Goal: Task Accomplishment & Management: Manage account settings

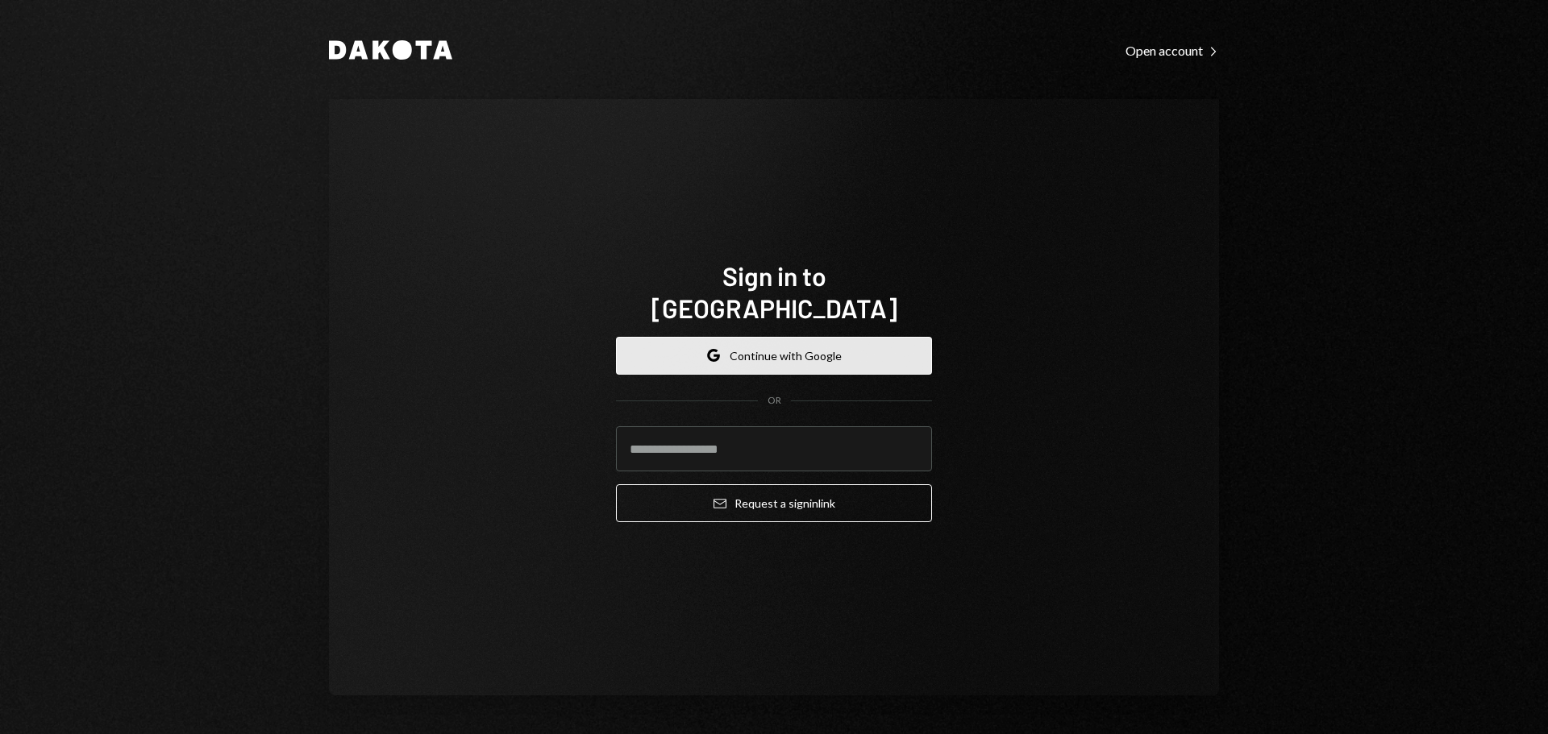
drag, startPoint x: 873, startPoint y: 337, endPoint x: 883, endPoint y: 333, distance: 11.2
click at [873, 337] on button "Google Continue with Google" at bounding box center [774, 356] width 316 height 38
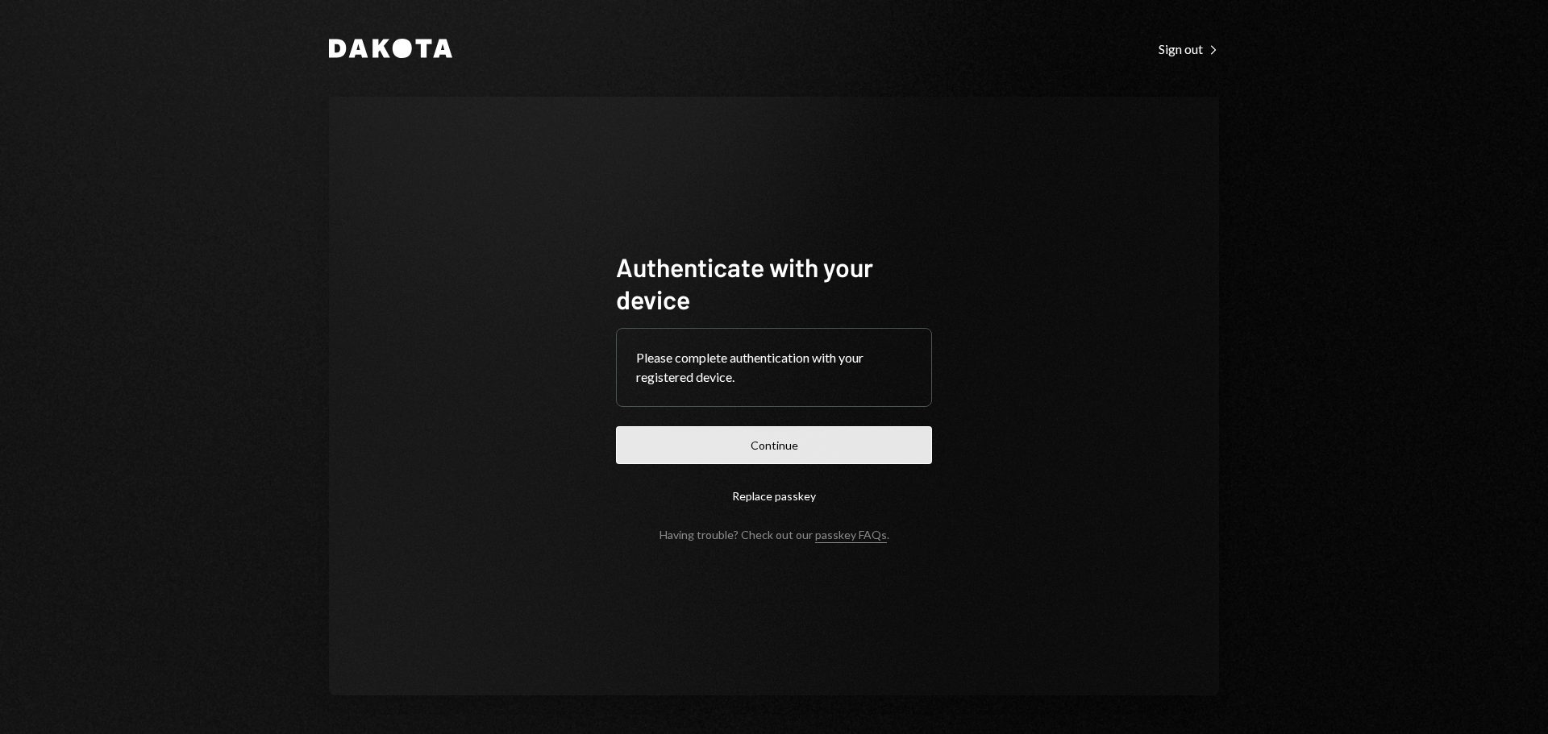
click at [845, 449] on button "Continue" at bounding box center [774, 445] width 316 height 38
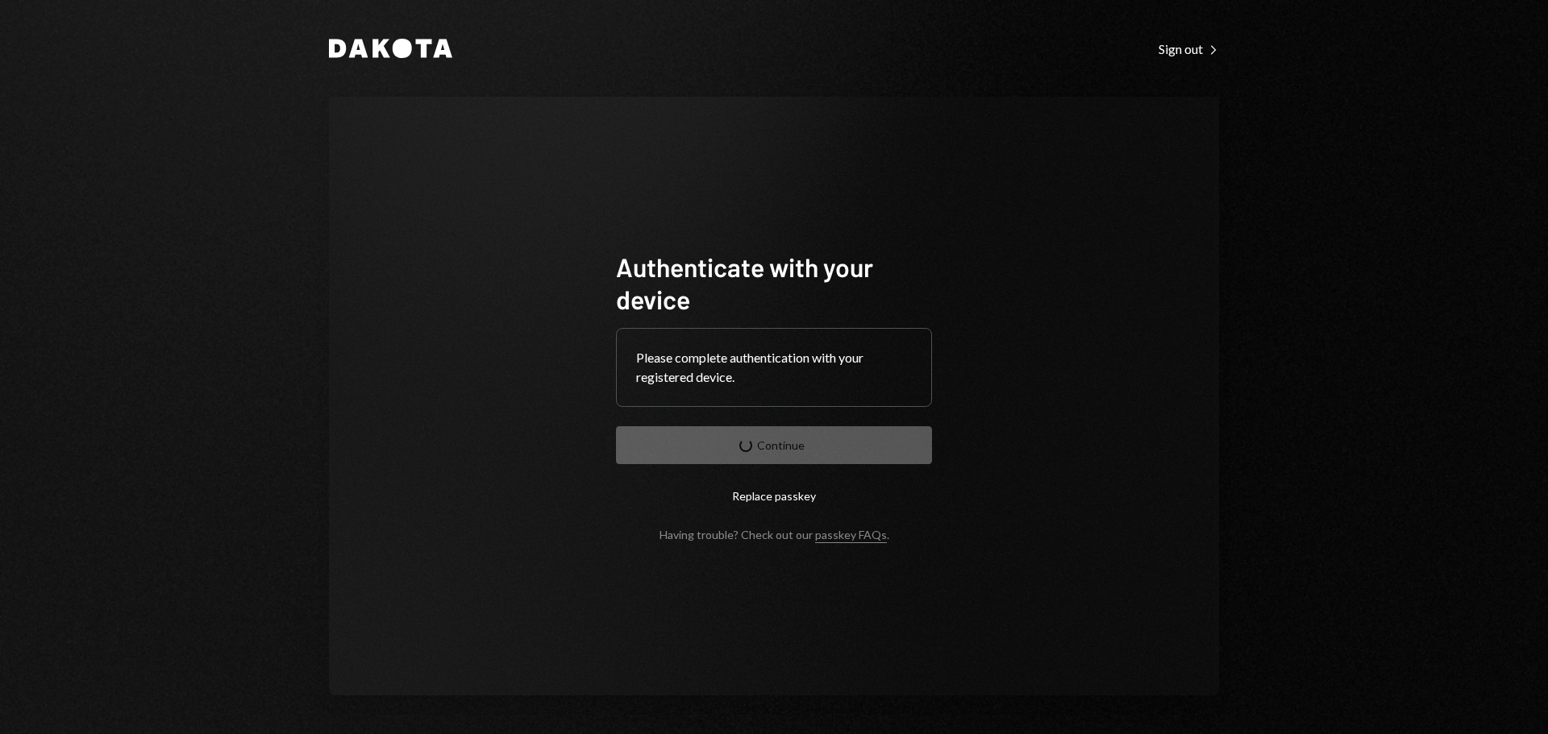
click at [1052, 487] on div "Authenticate with your device Please complete authentication with your register…" at bounding box center [774, 396] width 890 height 599
click at [1055, 396] on div "Authenticate with your device Please complete authentication with your register…" at bounding box center [774, 396] width 890 height 599
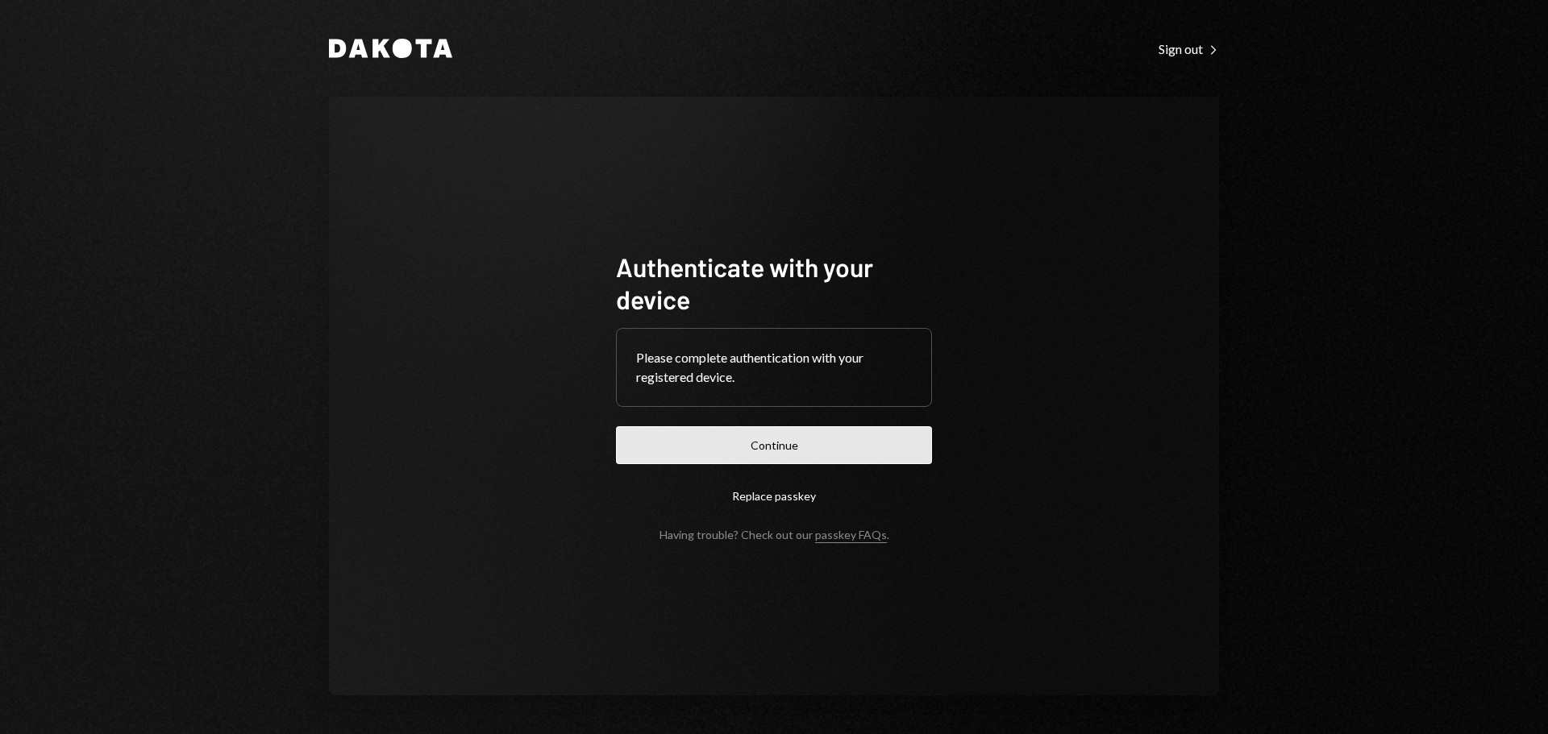
click at [792, 448] on button "Continue" at bounding box center [774, 445] width 316 height 38
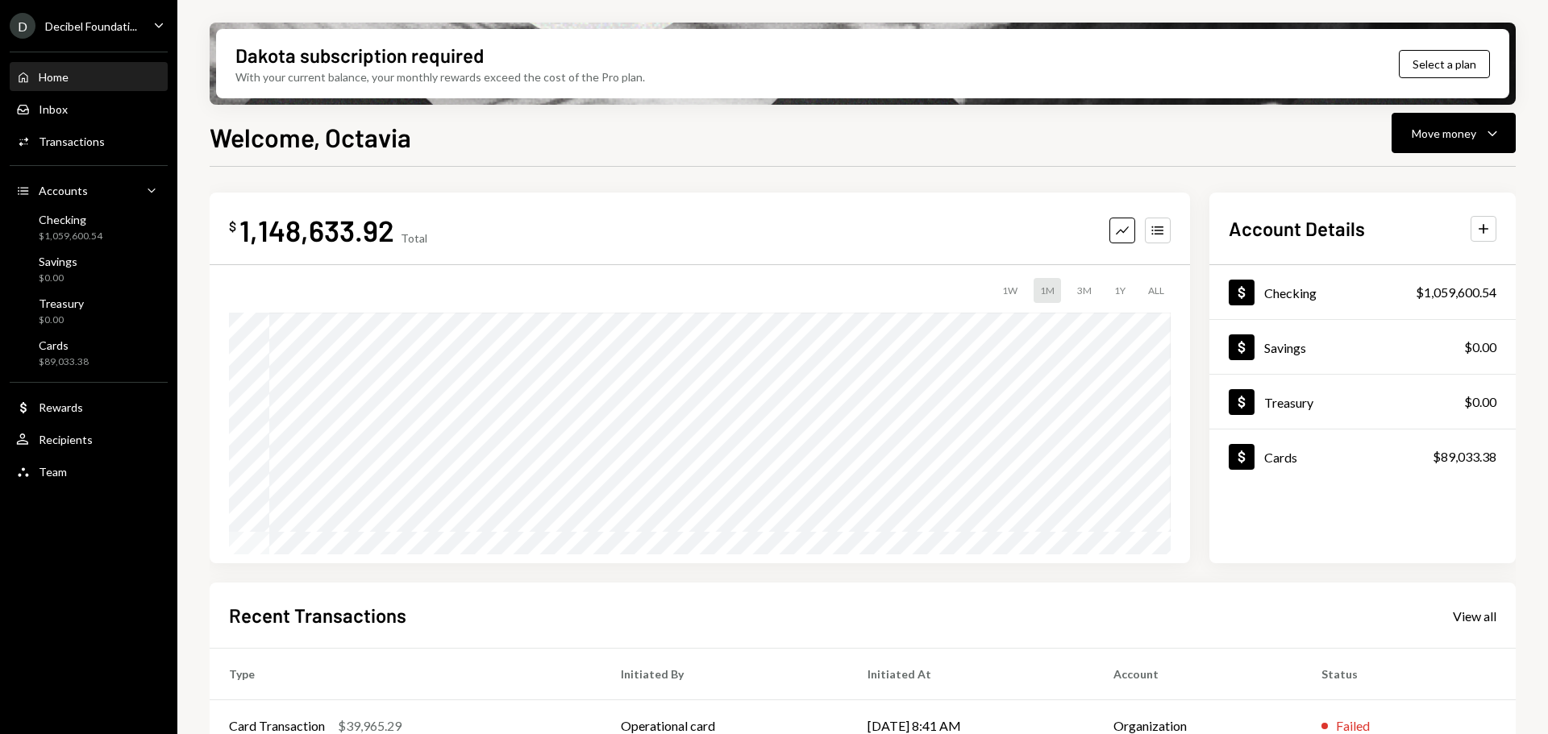
click at [110, 19] on div "Decibel Foundati..." at bounding box center [91, 26] width 92 height 14
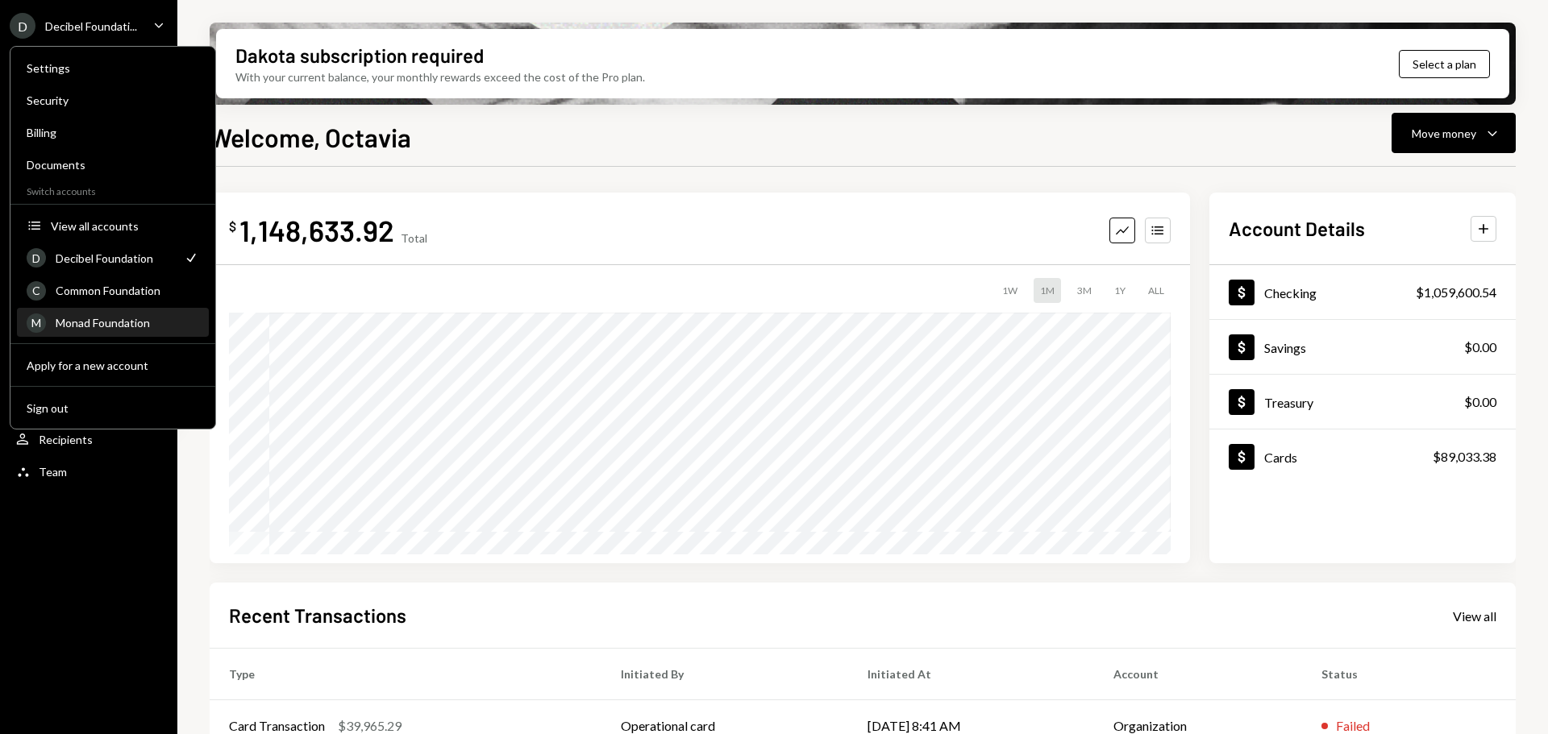
click at [81, 326] on div "Monad Foundation" at bounding box center [127, 323] width 143 height 14
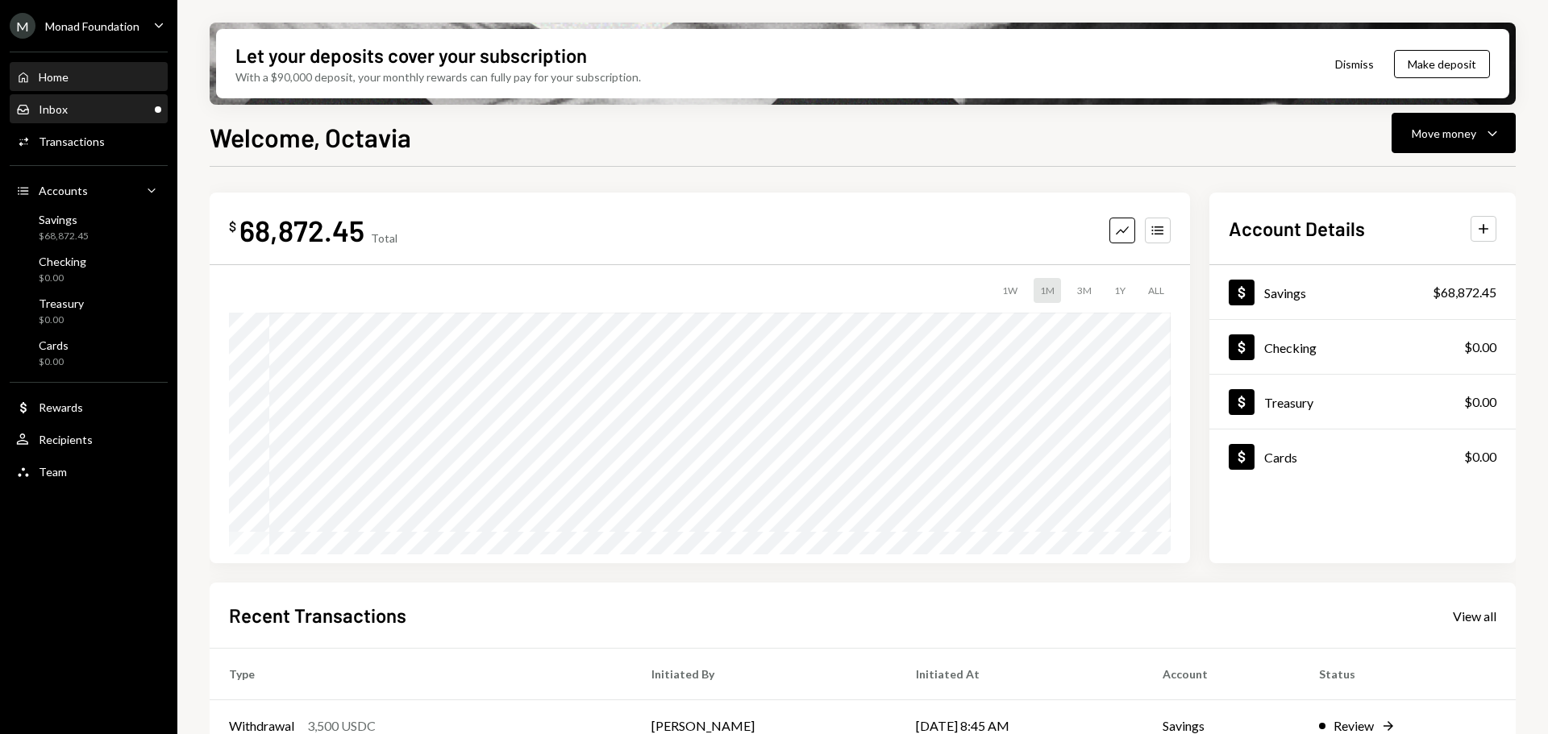
click at [77, 110] on div "Inbox Inbox" at bounding box center [88, 109] width 145 height 15
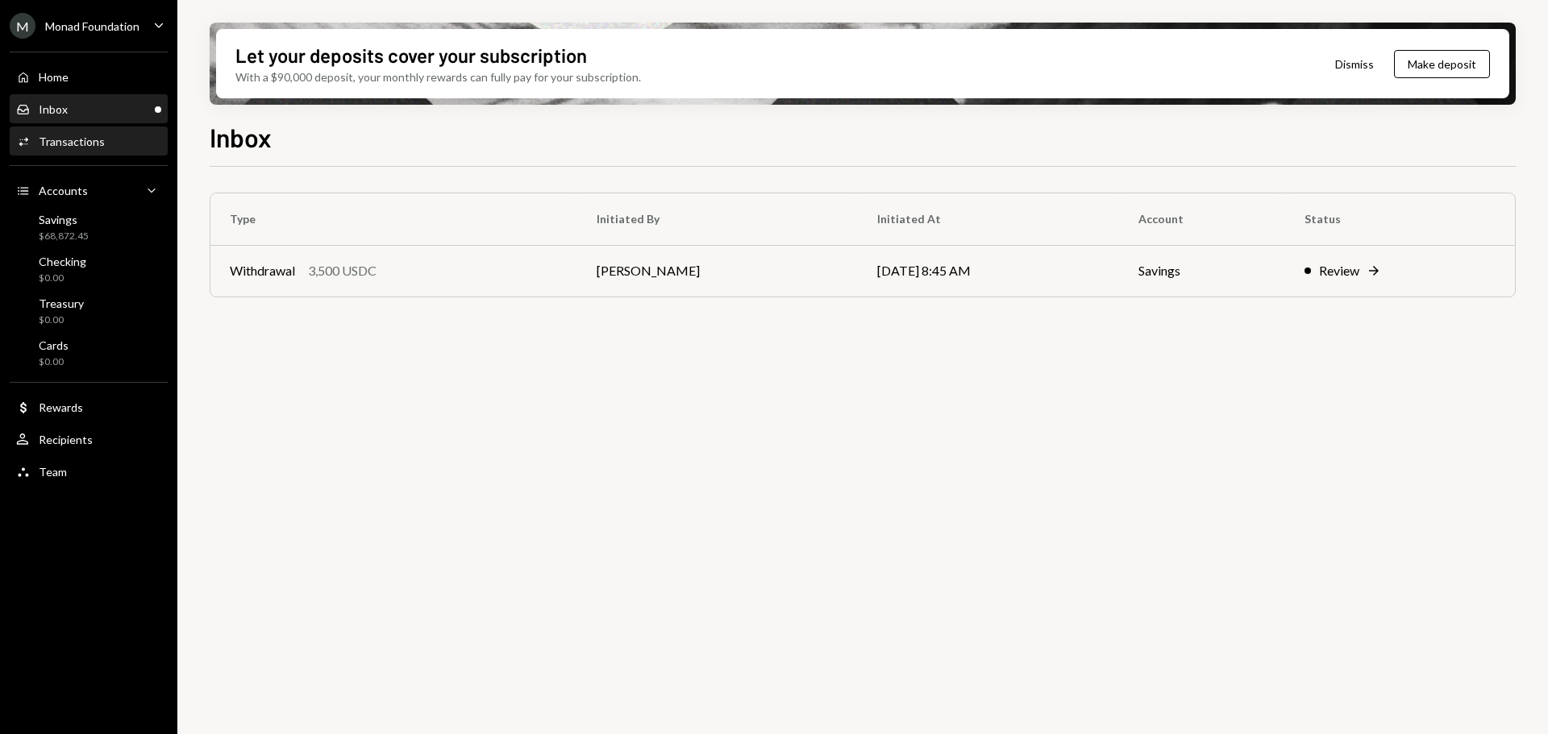
click at [56, 152] on div "Activities Transactions" at bounding box center [88, 141] width 145 height 27
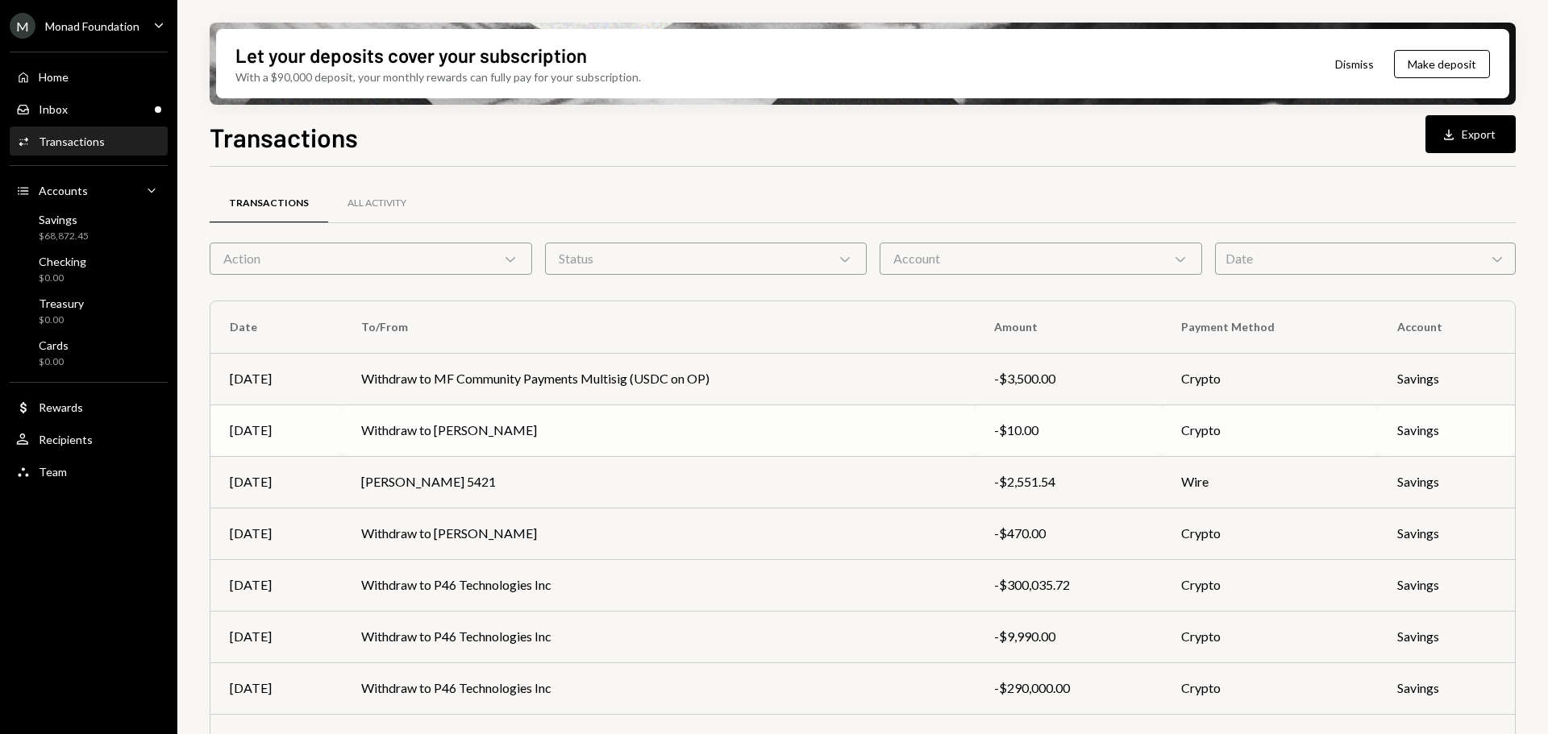
click at [416, 425] on td "Withdraw to Charles Lin" at bounding box center [658, 431] width 632 height 52
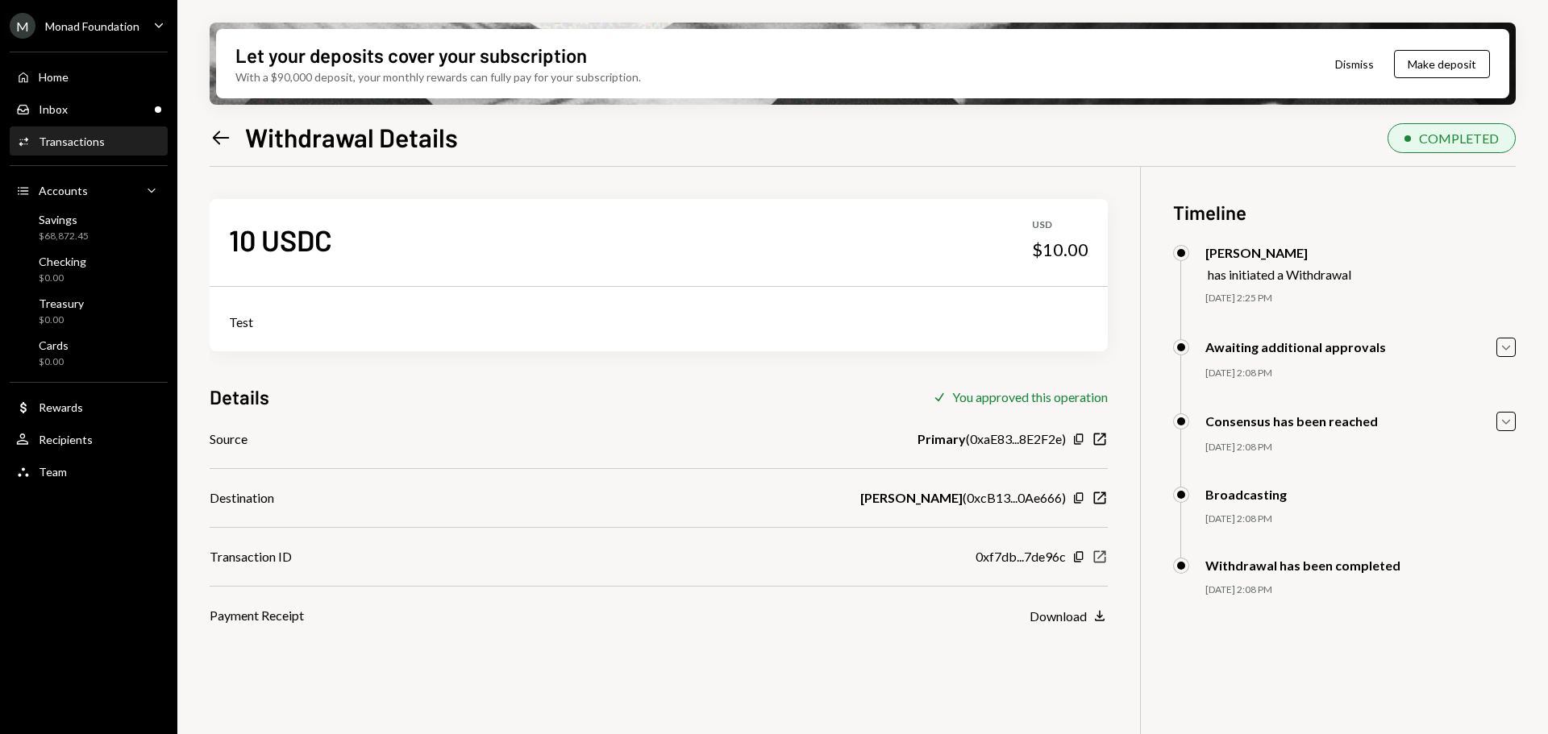
click at [1101, 558] on icon "New Window" at bounding box center [1099, 557] width 16 height 16
click at [97, 443] on div "User Recipients" at bounding box center [88, 440] width 145 height 15
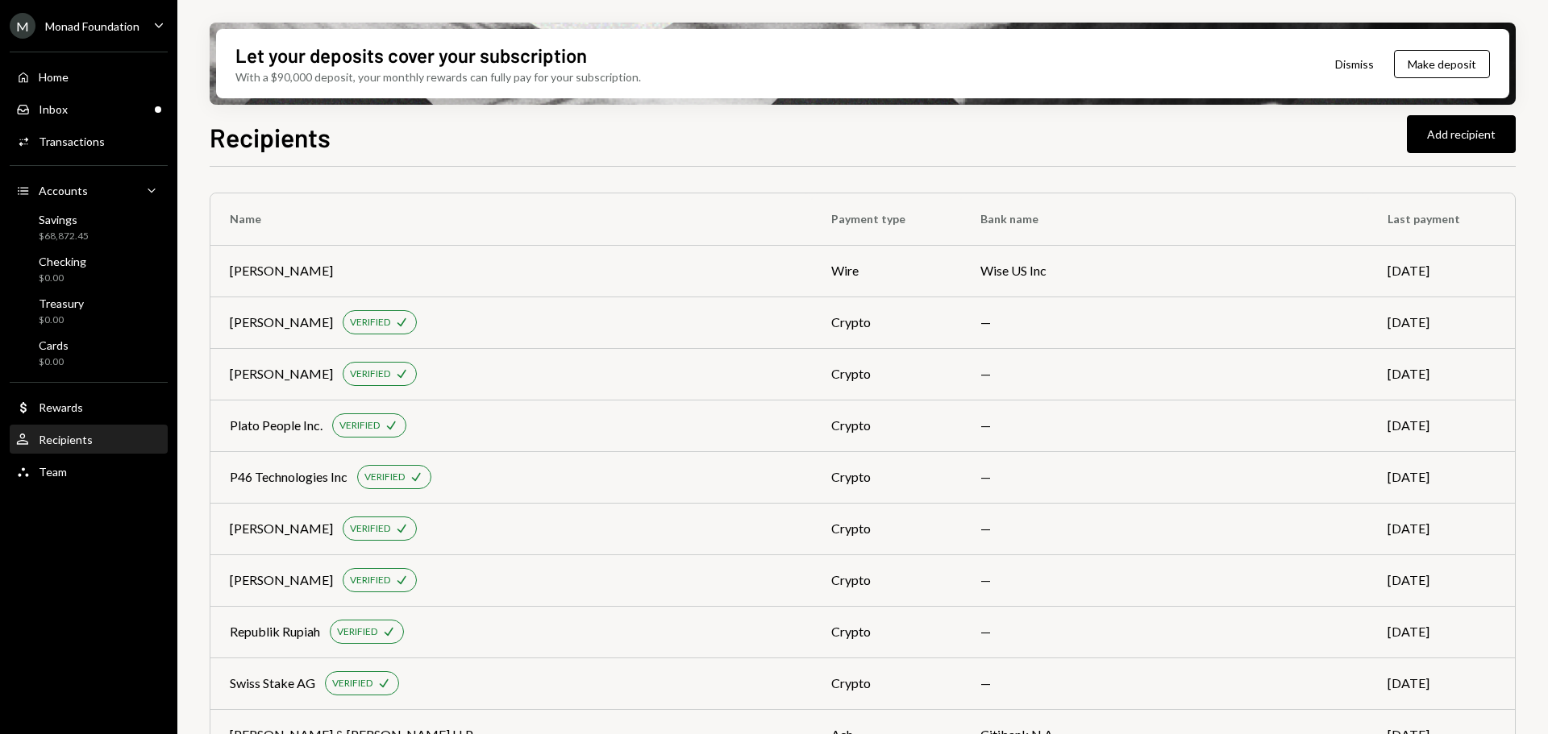
click at [736, 148] on div "Recipients Add recipient" at bounding box center [863, 135] width 1306 height 35
click at [1454, 132] on button "Add recipient" at bounding box center [1461, 134] width 109 height 38
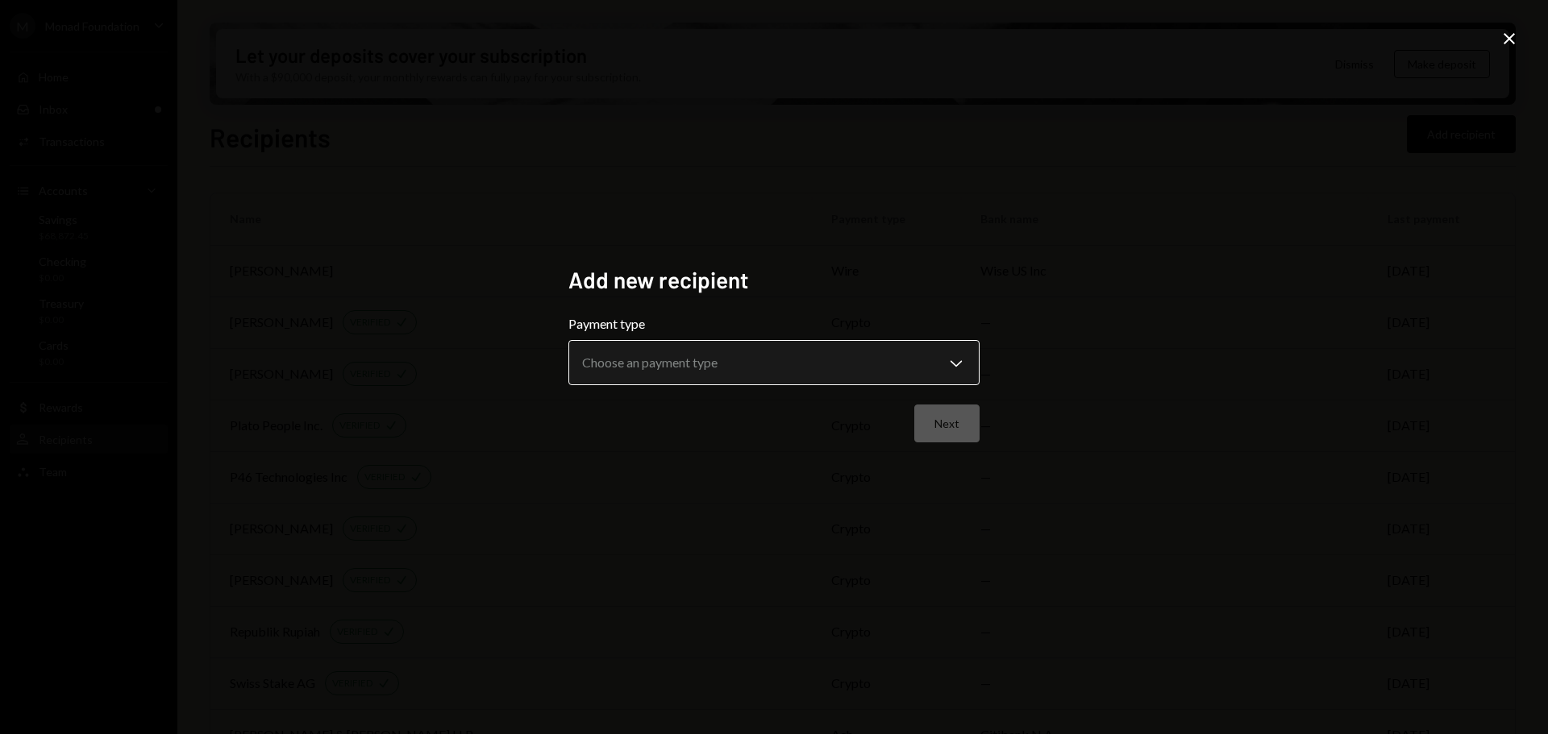
click at [837, 345] on body "M Monad Foundation Caret Down Home Home Inbox Inbox Activities Transactions Acc…" at bounding box center [774, 367] width 1548 height 734
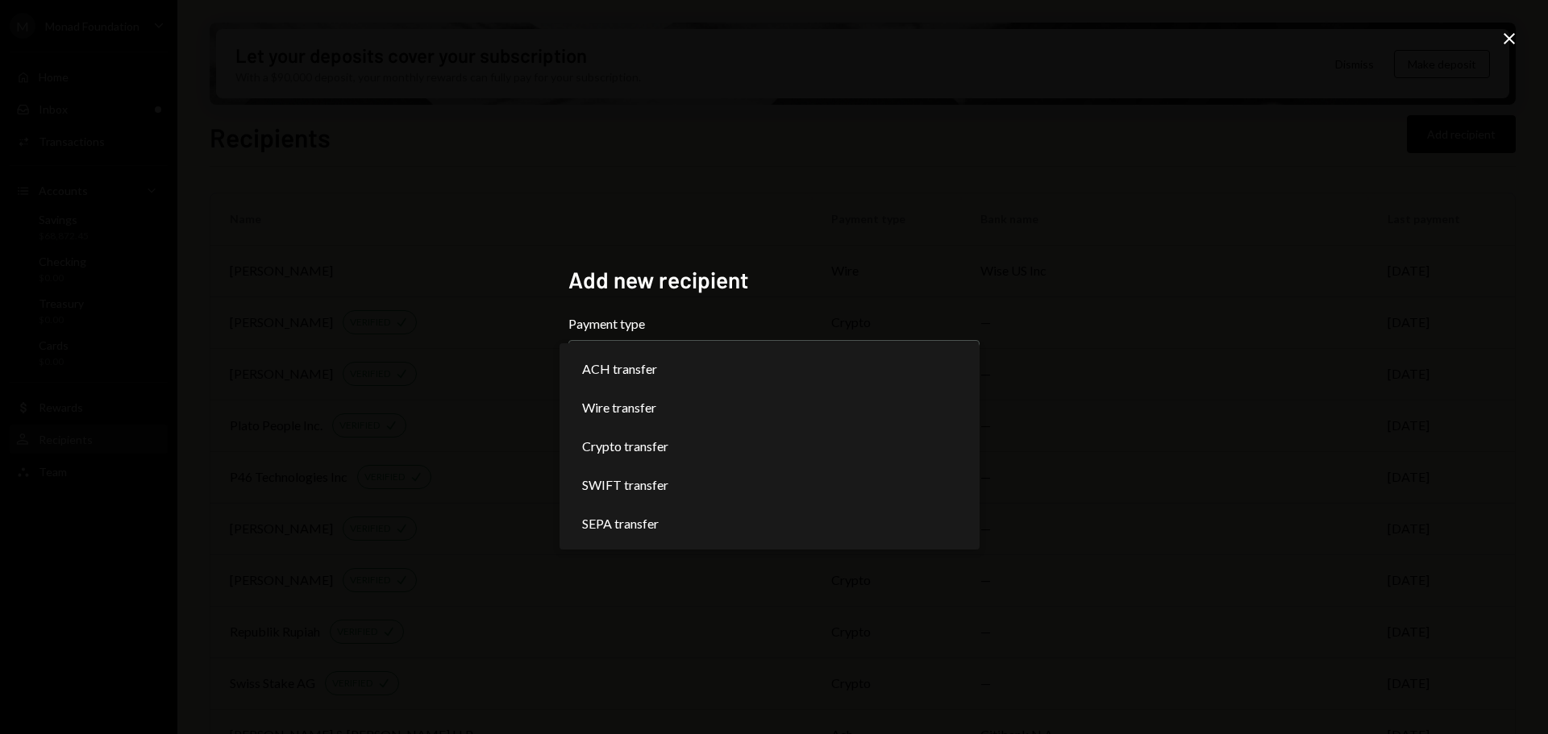
select select "******"
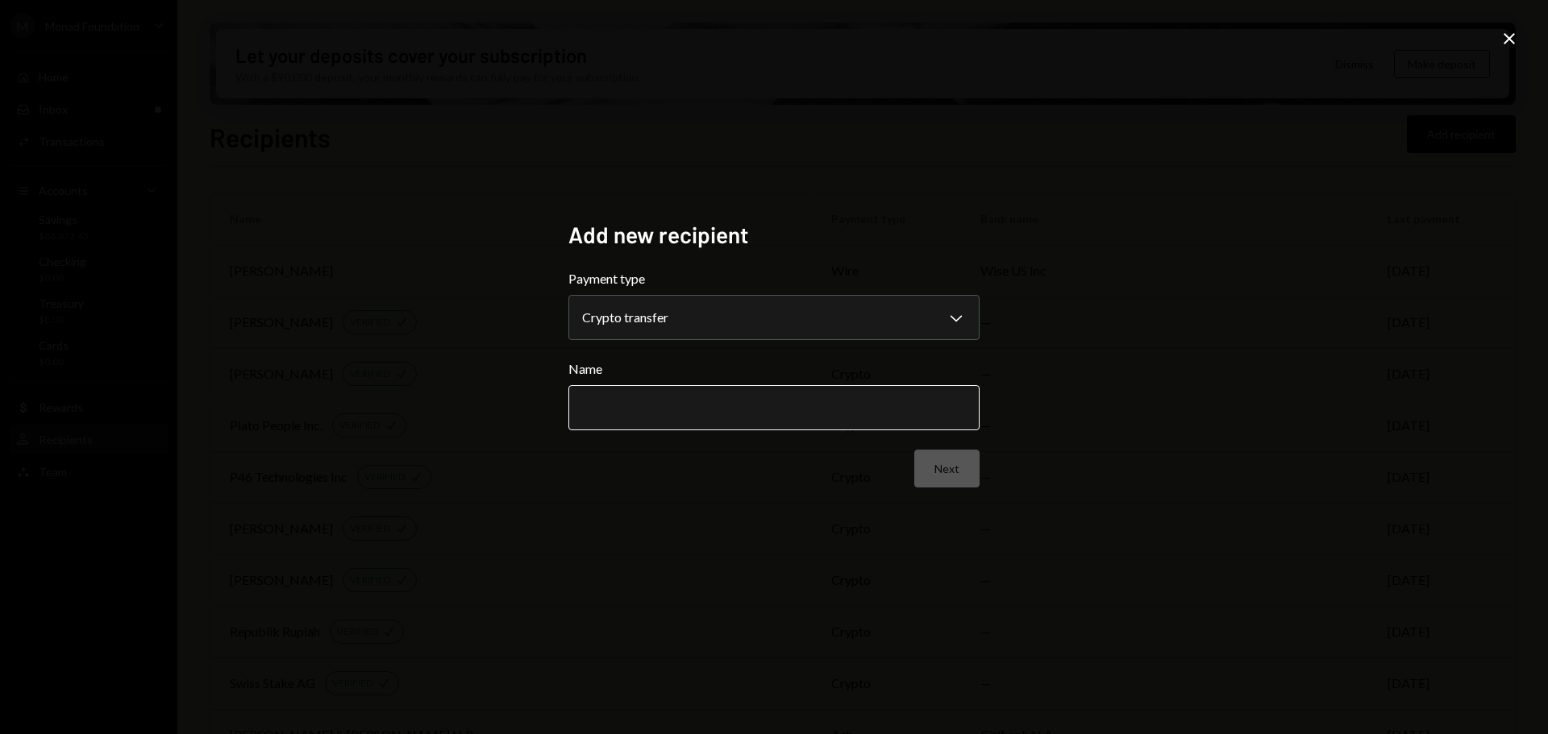
click at [713, 426] on input "Name" at bounding box center [773, 407] width 411 height 45
paste input "**********"
type input "**********"
click at [965, 467] on button "Next" at bounding box center [946, 469] width 65 height 38
click at [756, 320] on body "M Monad Foundation Caret Down Home Home Inbox Inbox Activities Transactions Acc…" at bounding box center [774, 367] width 1548 height 734
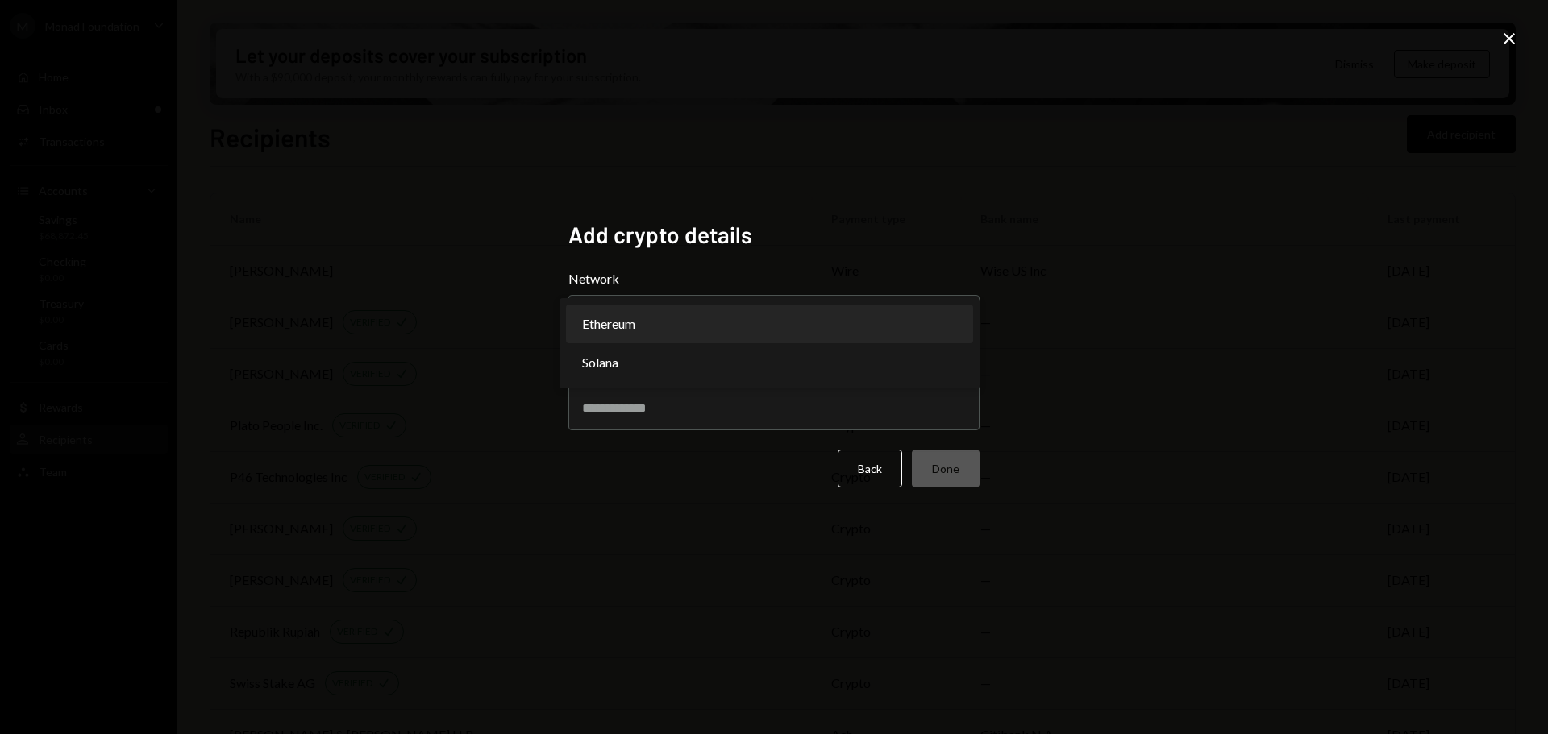
select select "**********"
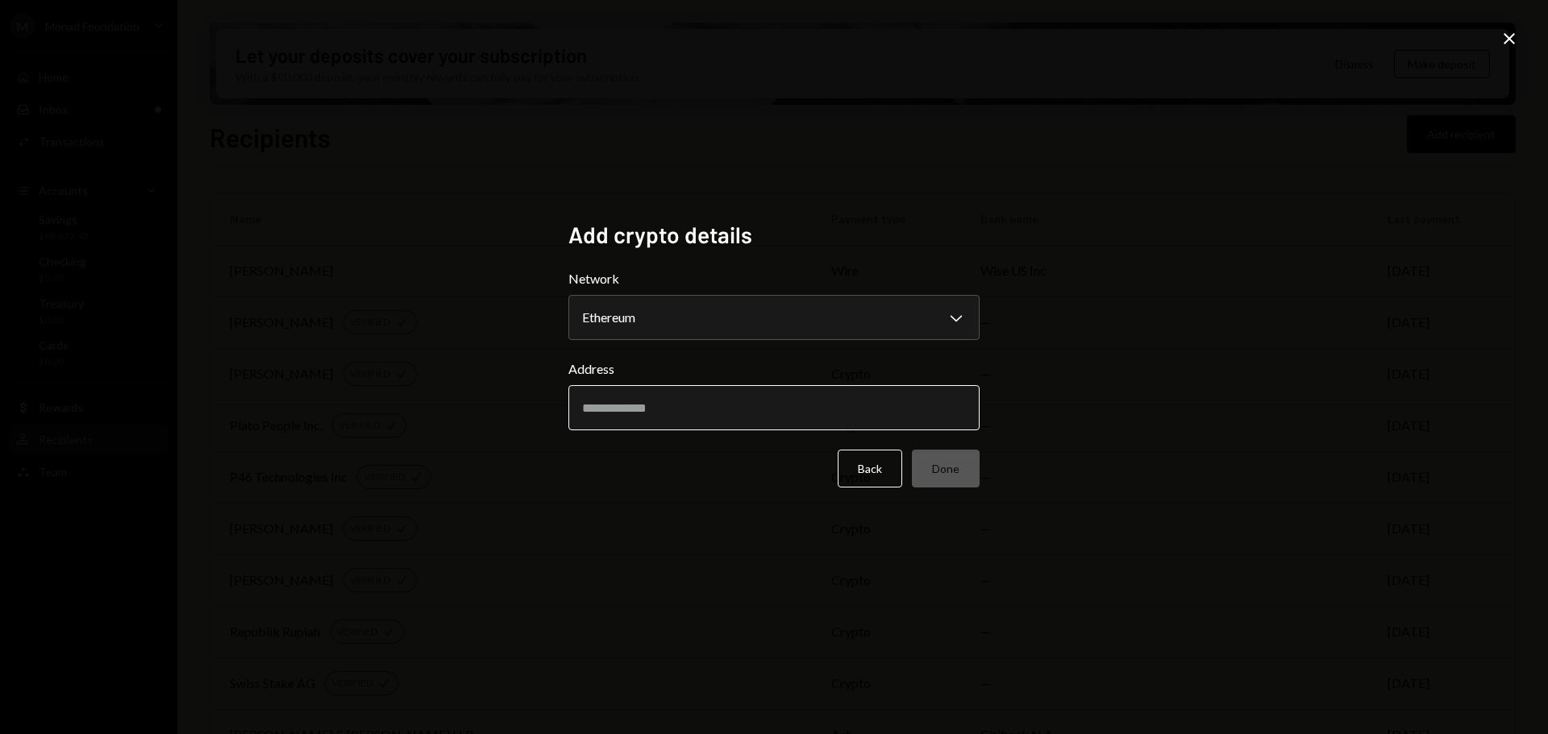
click at [651, 418] on input "Address" at bounding box center [773, 407] width 411 height 45
paste input "**********"
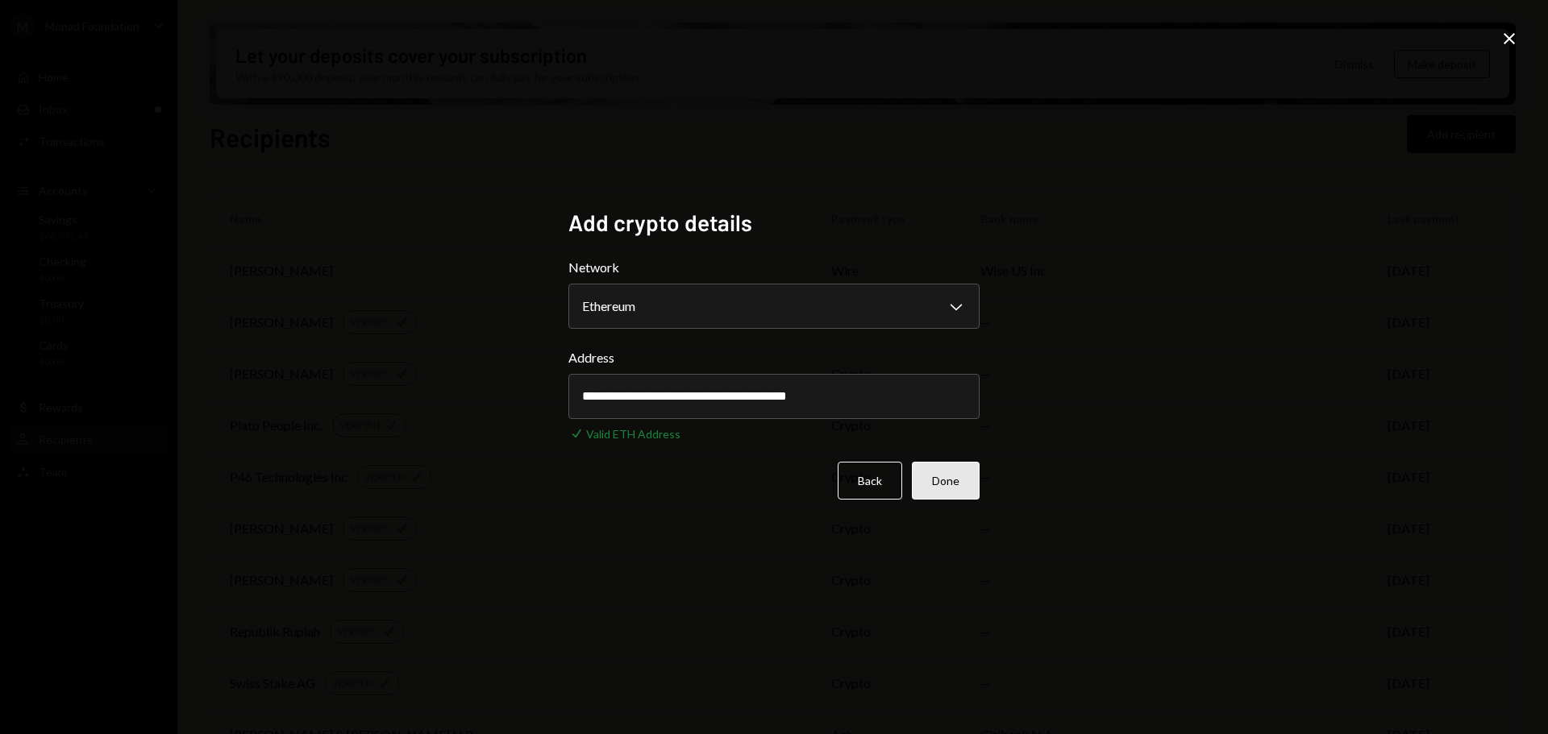
type input "**********"
click at [965, 477] on button "Done" at bounding box center [946, 481] width 68 height 38
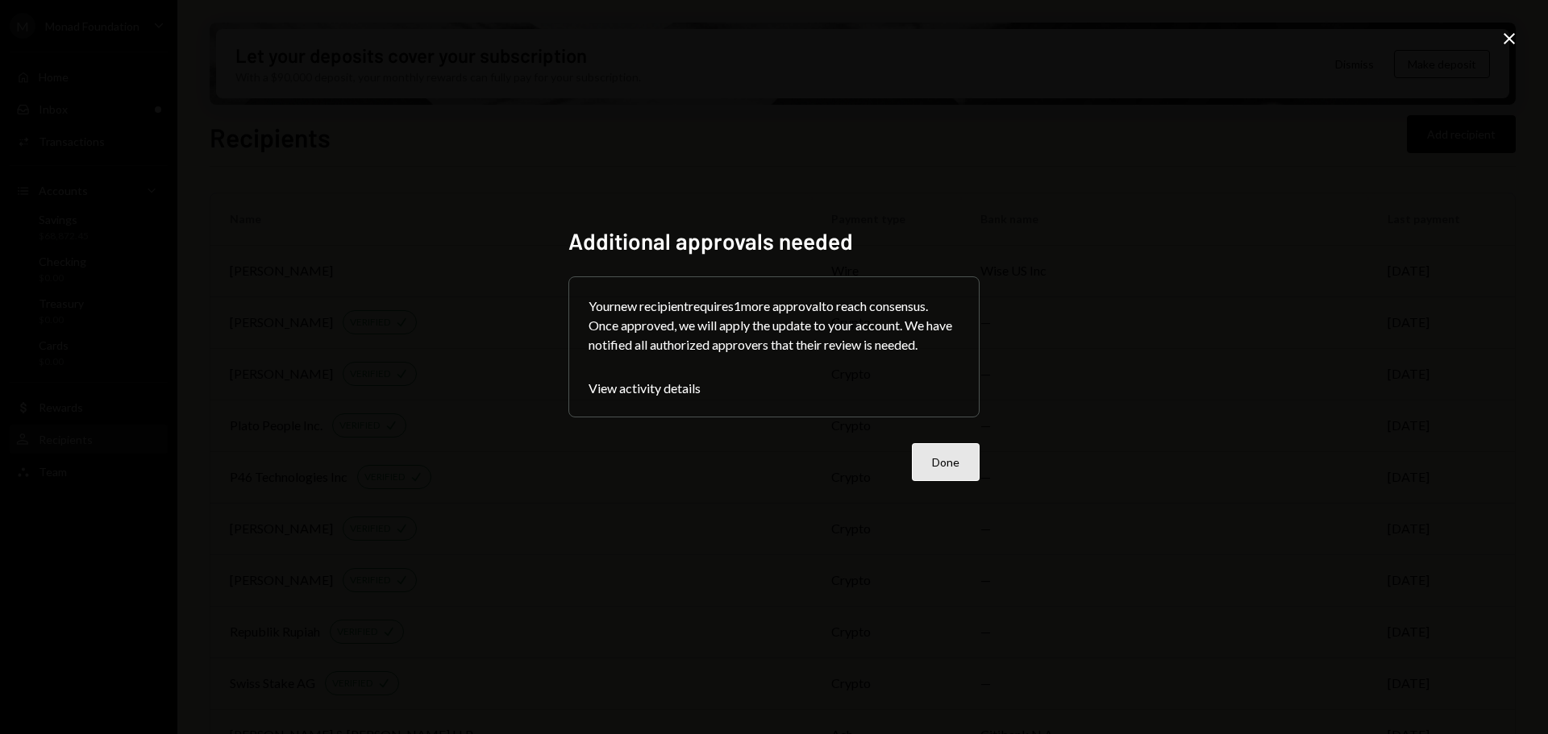
click at [956, 466] on button "Done" at bounding box center [946, 462] width 68 height 38
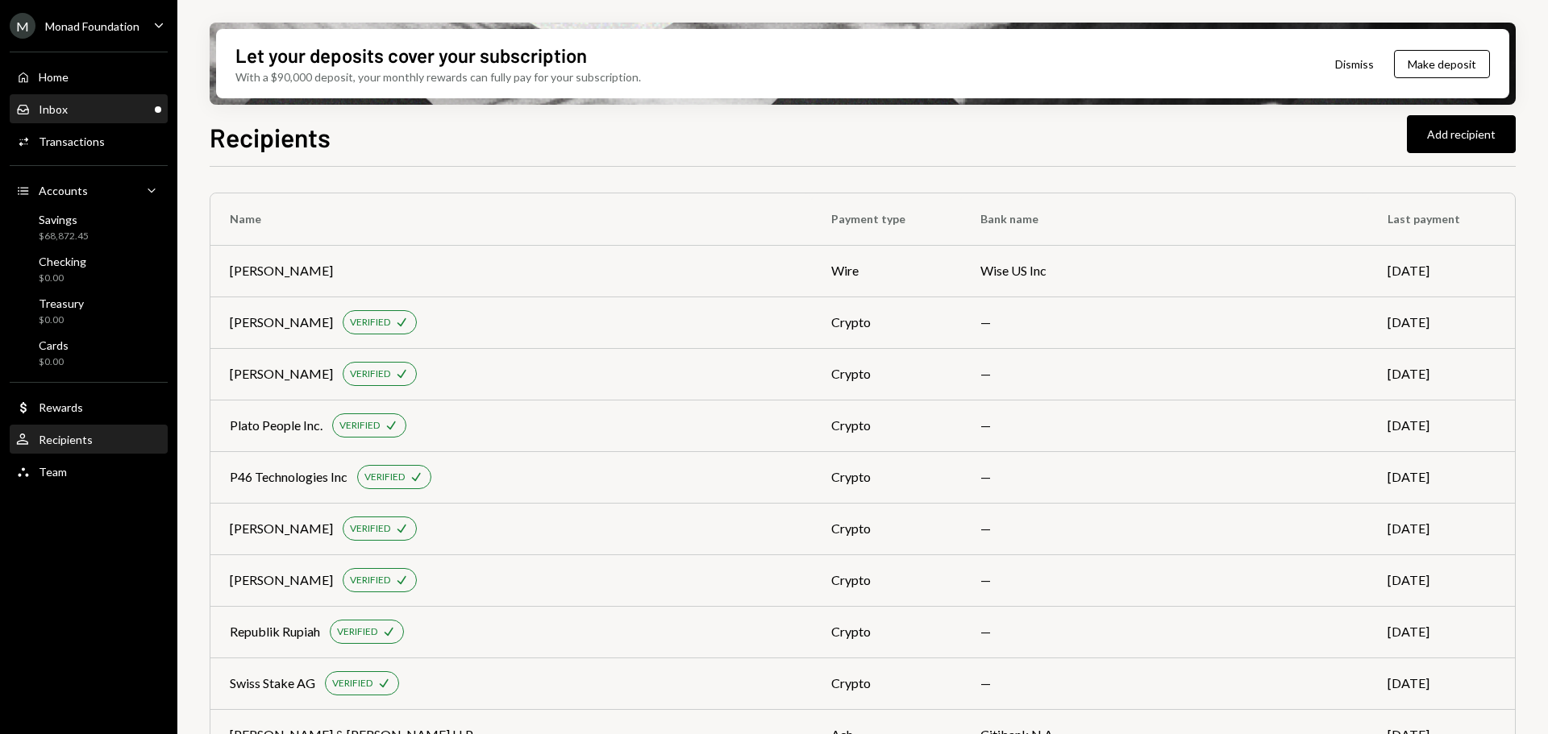
click at [43, 110] on div "Inbox" at bounding box center [53, 109] width 29 height 14
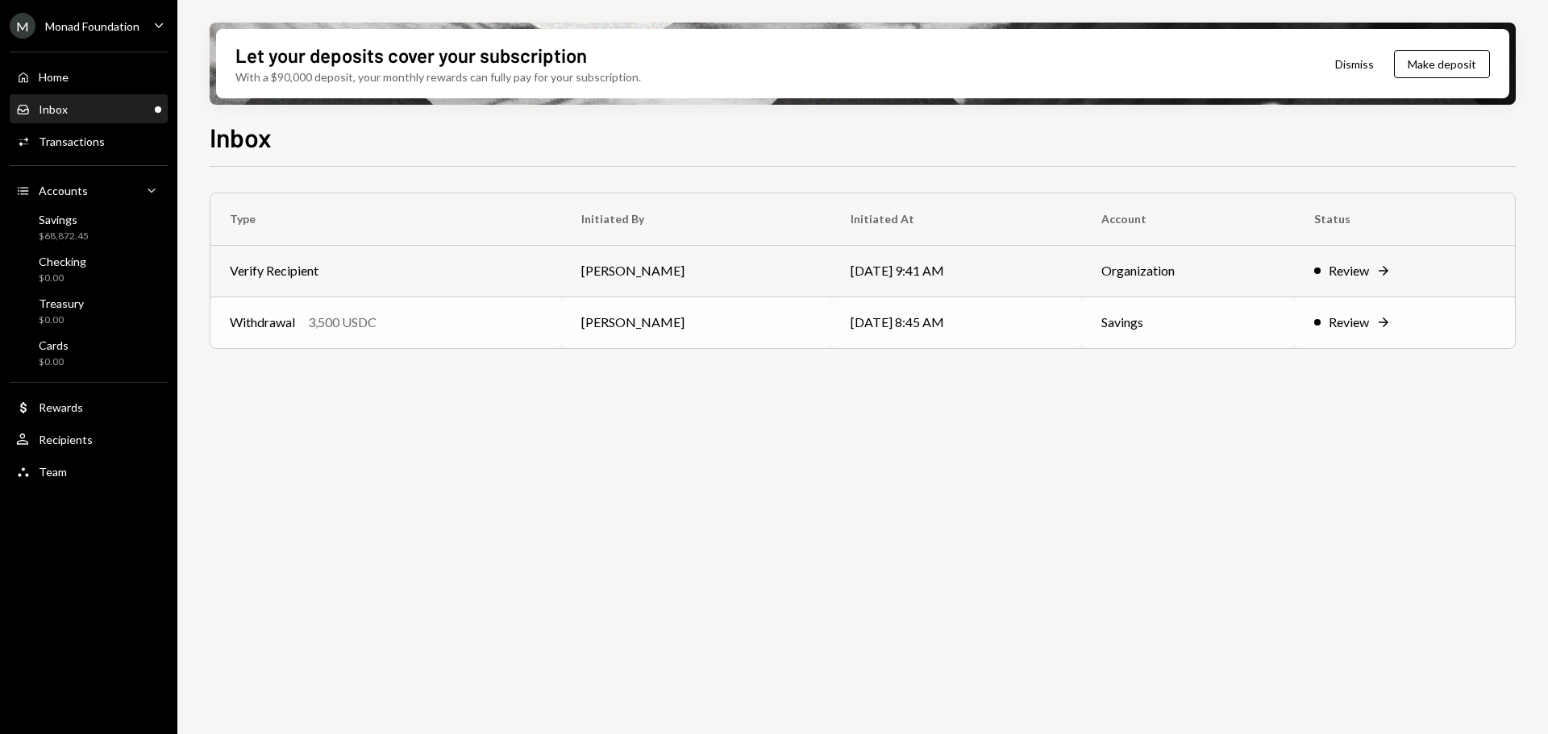
click at [355, 318] on div "3,500 USDC" at bounding box center [342, 322] width 69 height 19
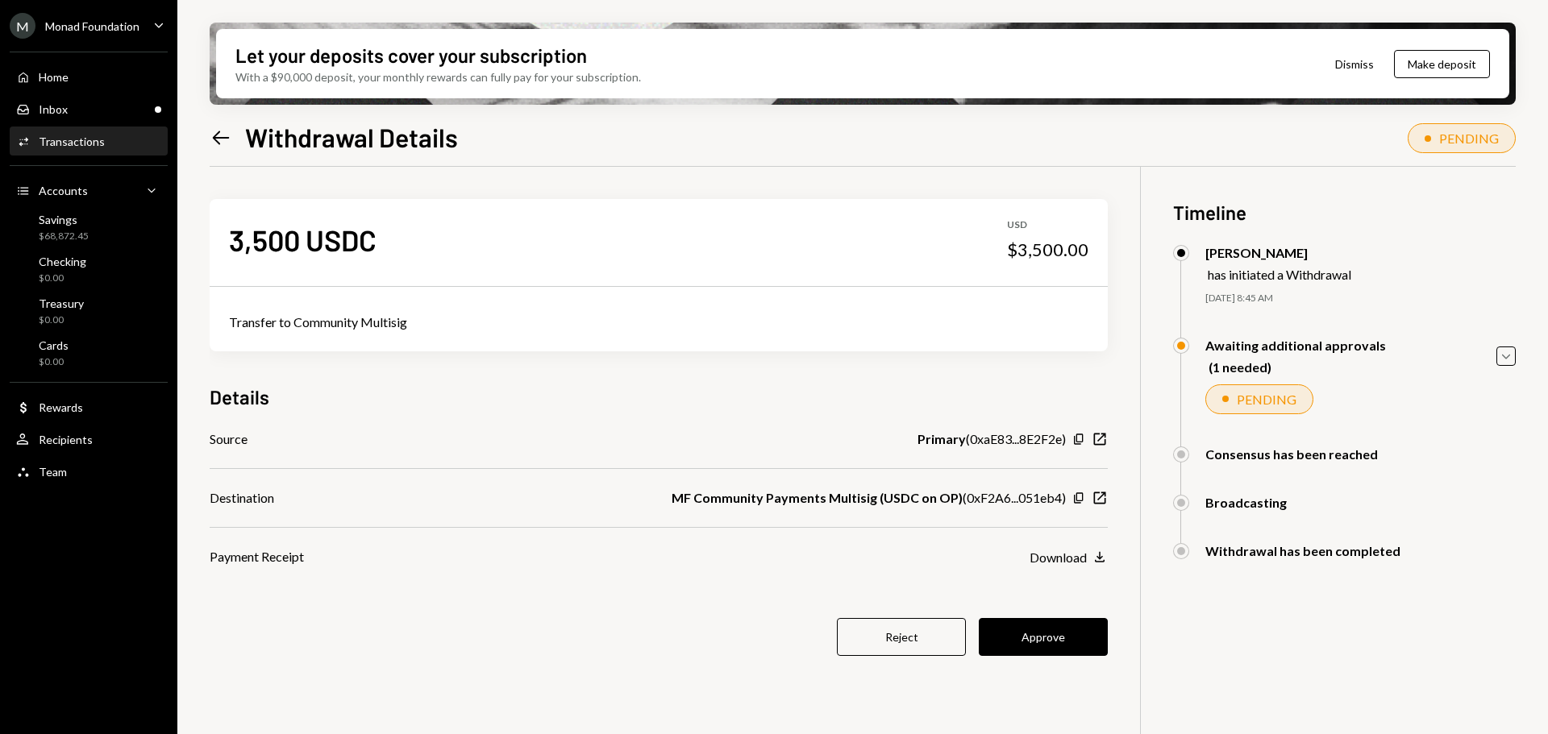
click at [1046, 646] on button "Approve" at bounding box center [1043, 637] width 129 height 38
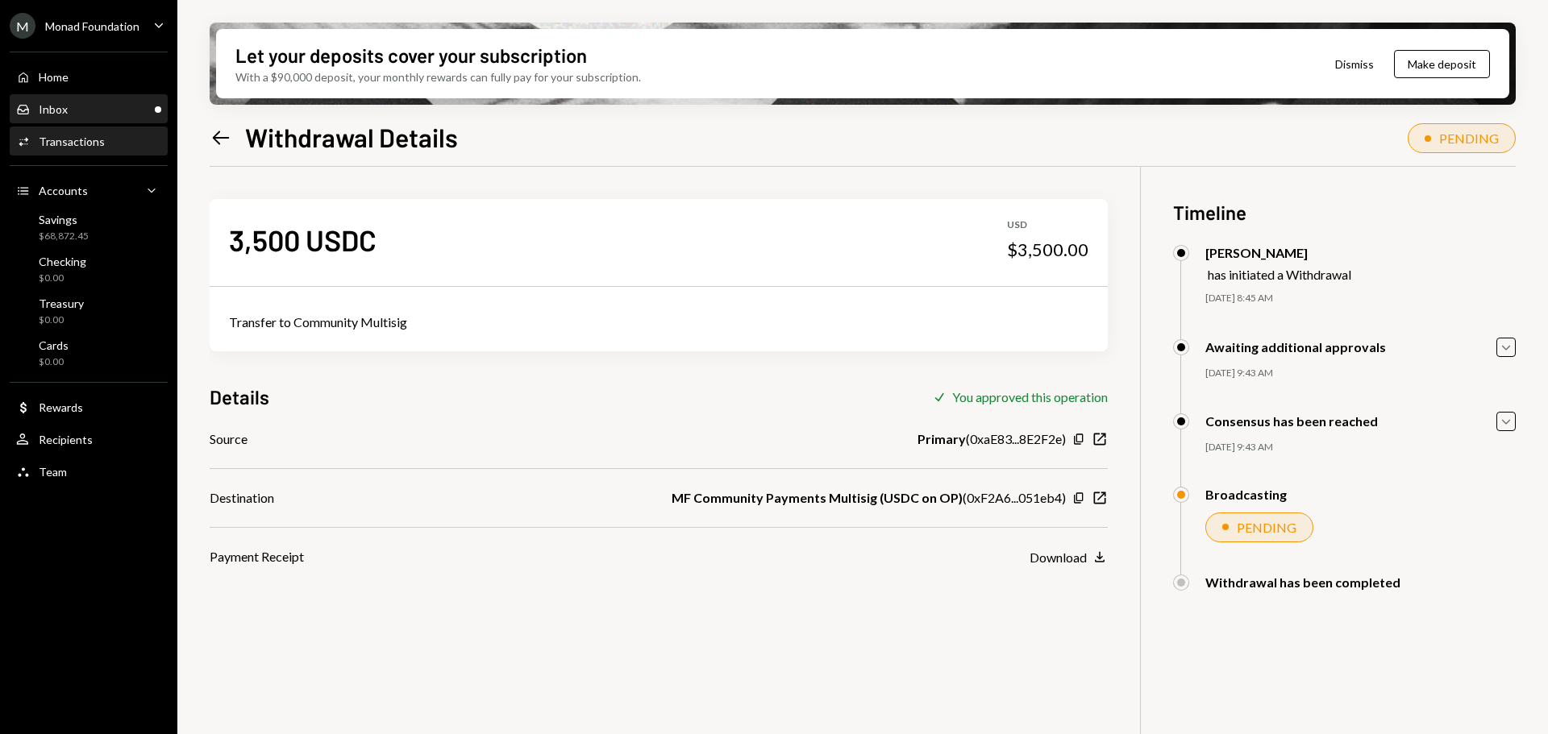
click at [83, 109] on div "Inbox Inbox" at bounding box center [88, 109] width 145 height 15
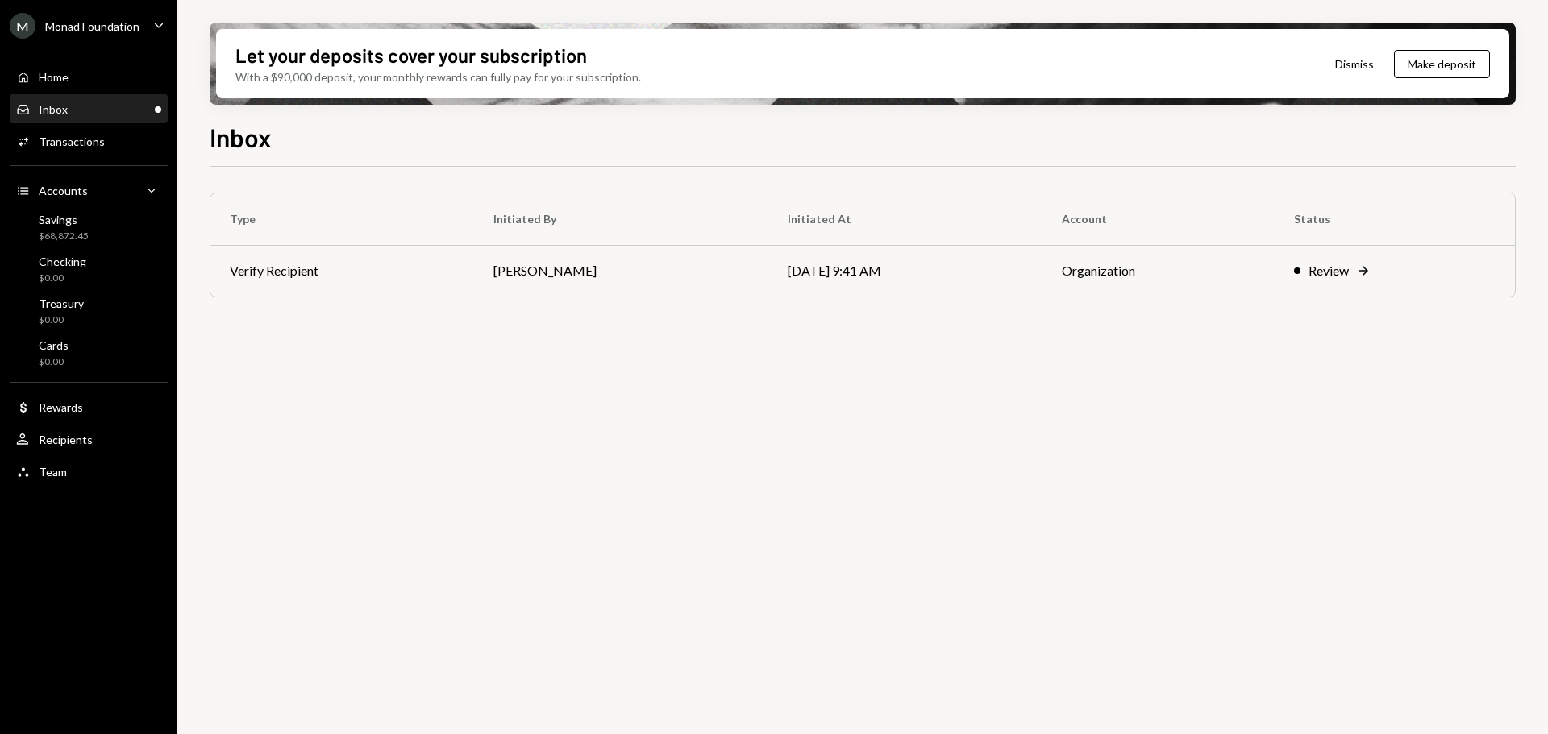
click at [580, 484] on div "Type Initiated By Initiated At Account Status Verify Recipient Octavia Tenga [D…" at bounding box center [863, 460] width 1306 height 586
click at [626, 506] on div "Type Initiated By Initiated At Account Status Verify Recipient Octavia Tenga [D…" at bounding box center [863, 460] width 1306 height 586
